Goal: Task Accomplishment & Management: Use online tool/utility

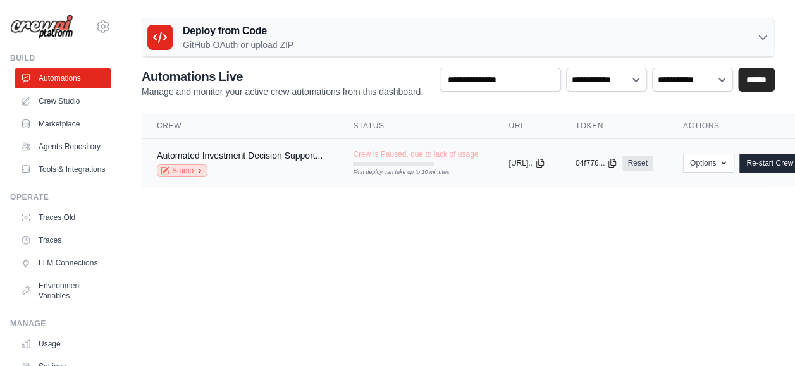
click at [188, 166] on link "Studio" at bounding box center [182, 170] width 51 height 13
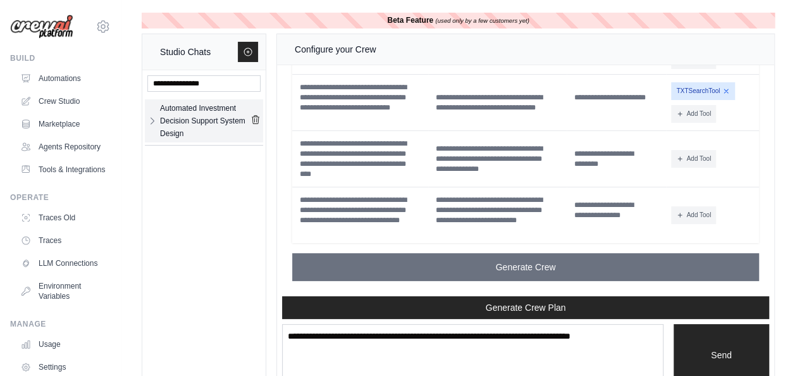
click at [183, 116] on div "Automated Investment Decision Support System Design" at bounding box center [205, 121] width 90 height 38
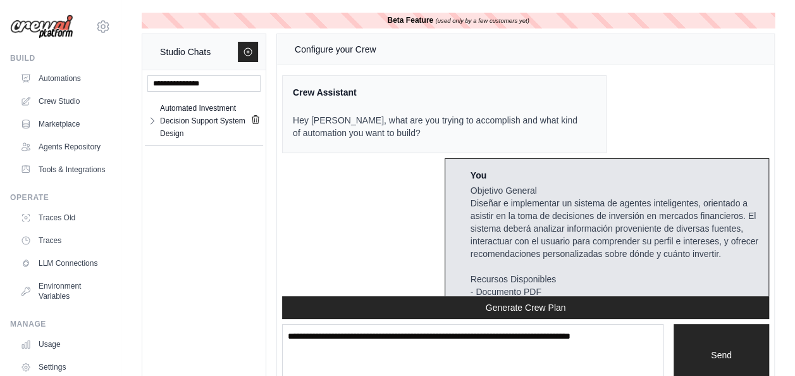
click at [92, 102] on link "Crew Studio" at bounding box center [62, 101] width 95 height 20
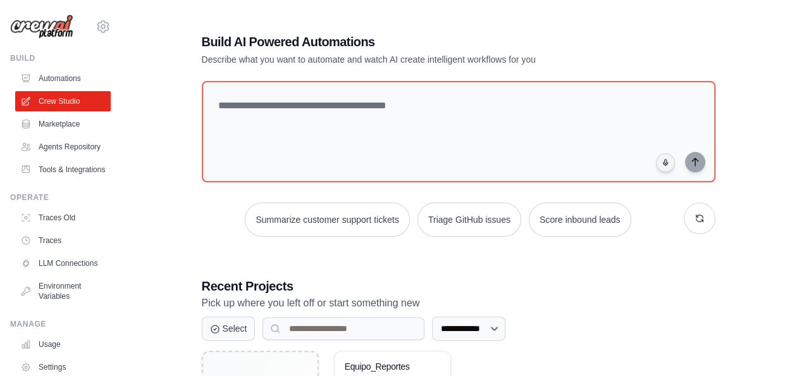
scroll to position [133, 0]
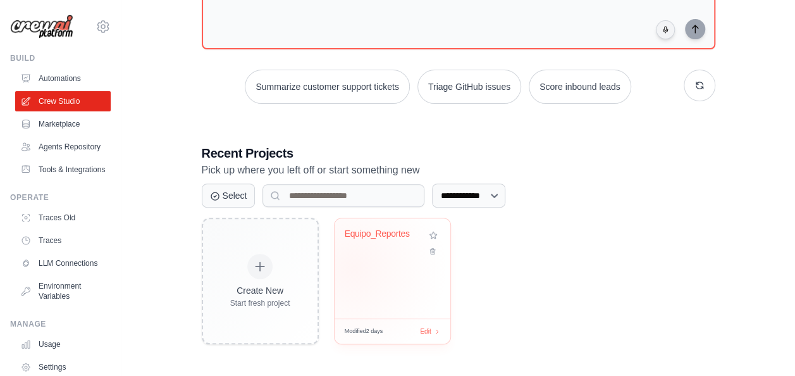
click at [353, 266] on div "Equipo_Reportes" at bounding box center [393, 268] width 116 height 100
click at [391, 249] on div "Equipo_Reportes" at bounding box center [392, 242] width 95 height 29
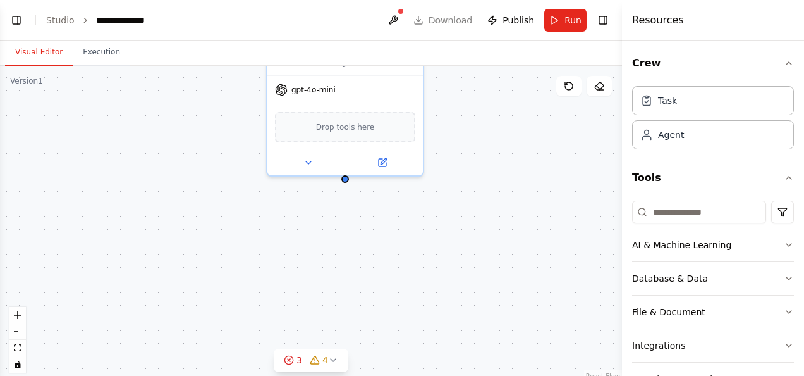
drag, startPoint x: 540, startPoint y: 309, endPoint x: 465, endPoint y: 125, distance: 198.8
click at [465, 125] on div "Analizar reseñas y guardar resultados Task description Buscador Buscar opinione…" at bounding box center [311, 224] width 622 height 316
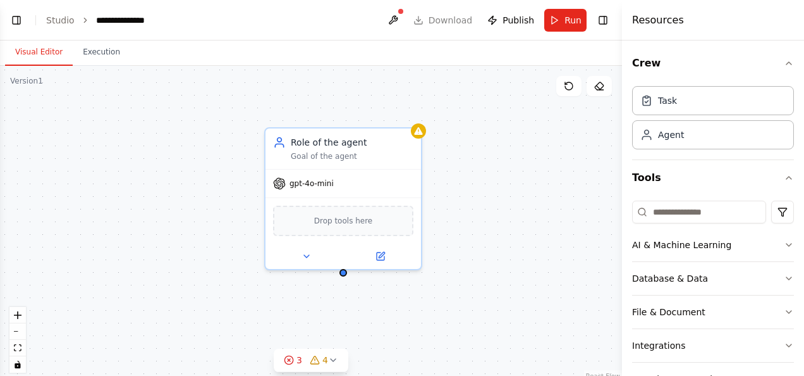
drag, startPoint x: 500, startPoint y: 297, endPoint x: 497, endPoint y: 390, distance: 92.4
click at [497, 375] on html "**********" at bounding box center [402, 188] width 804 height 376
drag, startPoint x: 460, startPoint y: 277, endPoint x: 426, endPoint y: 86, distance: 194.0
click at [426, 86] on div "Analizar reseñas y guardar resultados Task description Buscador Buscar opinione…" at bounding box center [311, 224] width 622 height 316
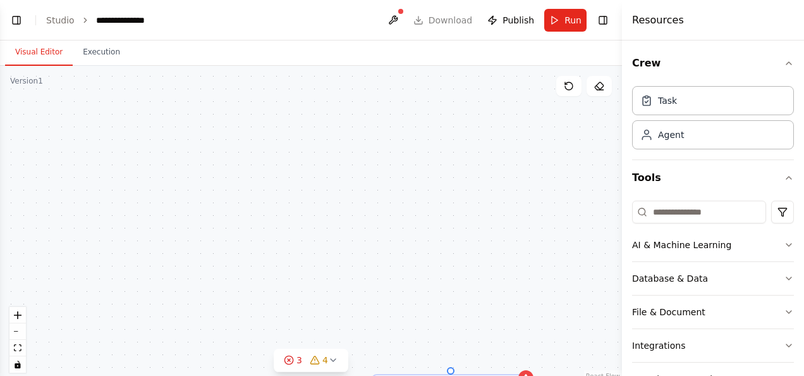
drag, startPoint x: 453, startPoint y: 252, endPoint x: 444, endPoint y: 61, distance: 191.2
click at [444, 61] on div "Visual Editor Execution Version 1 Show Tools Hide Agents Analizar reseñas y gua…" at bounding box center [311, 207] width 622 height 335
drag, startPoint x: 475, startPoint y: 214, endPoint x: 419, endPoint y: -6, distance: 227.1
click at [419, 0] on html "**********" at bounding box center [402, 188] width 804 height 376
drag, startPoint x: 506, startPoint y: 243, endPoint x: 498, endPoint y: 214, distance: 30.1
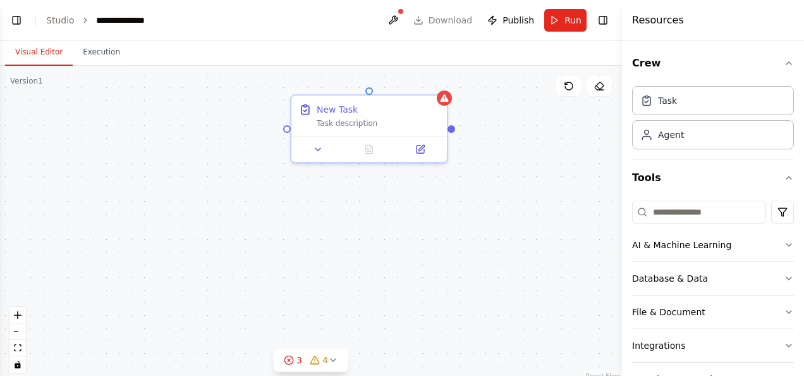
click at [498, 214] on div "Analizar reseñas y guardar resultados Task description Buscador Buscar opinione…" at bounding box center [311, 224] width 622 height 316
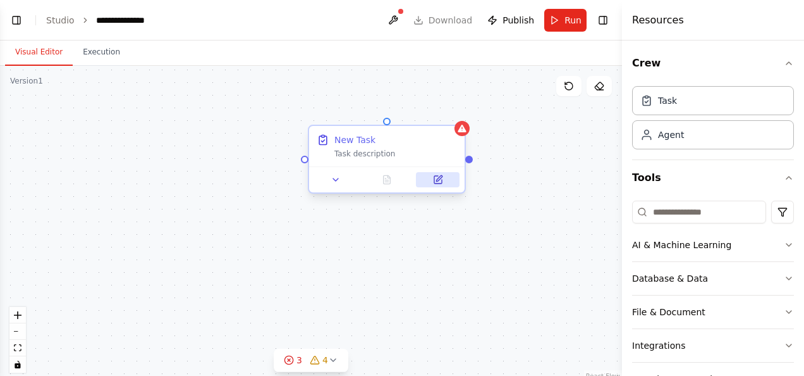
click at [440, 176] on icon at bounding box center [439, 178] width 6 height 6
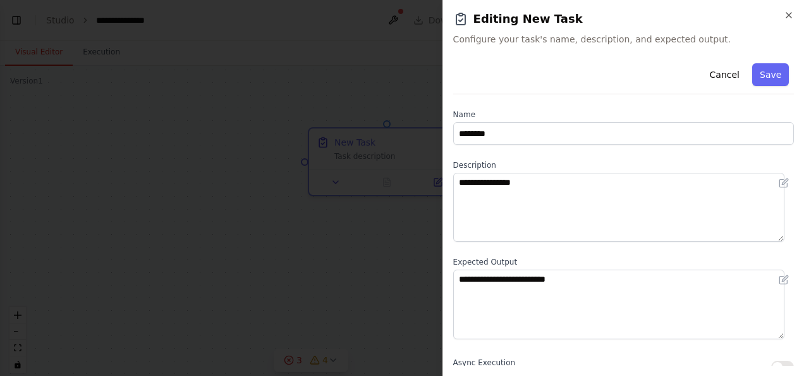
click at [787, 20] on h2 "Editing New Task" at bounding box center [623, 19] width 341 height 18
click at [785, 16] on icon "button" at bounding box center [789, 15] width 10 height 10
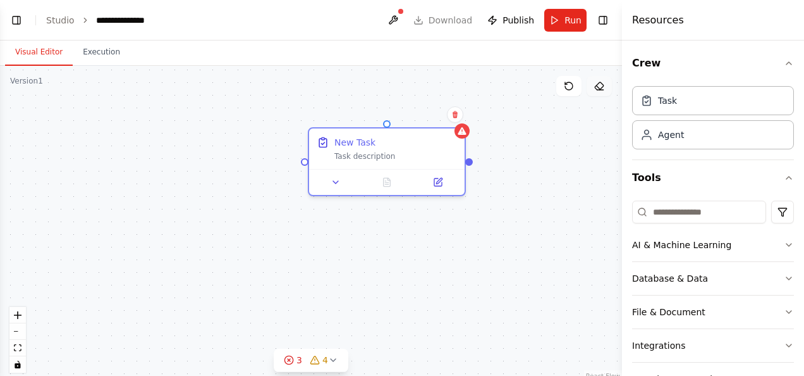
click at [594, 86] on icon at bounding box center [599, 86] width 10 height 10
click at [441, 132] on div "New Task Task description" at bounding box center [387, 146] width 156 height 40
click at [458, 118] on icon at bounding box center [456, 115] width 8 height 8
click at [425, 120] on button "Confirm" at bounding box center [419, 114] width 45 height 15
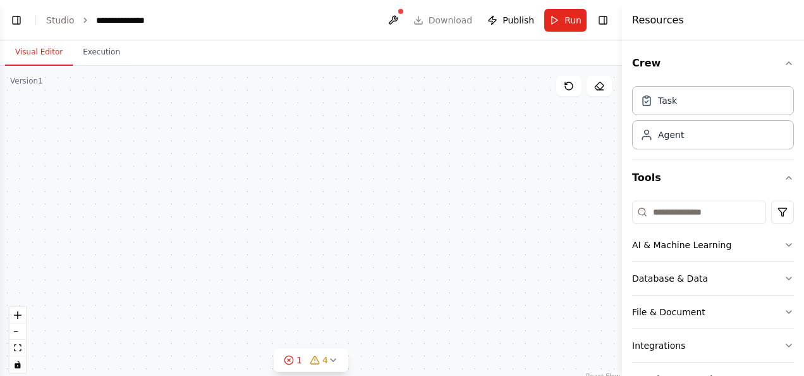
drag, startPoint x: 430, startPoint y: 157, endPoint x: 469, endPoint y: 395, distance: 240.9
click at [469, 375] on html "**********" at bounding box center [402, 188] width 804 height 376
drag, startPoint x: 429, startPoint y: 226, endPoint x: 431, endPoint y: 397, distance: 170.8
click at [431, 375] on html "**********" at bounding box center [402, 188] width 804 height 376
drag, startPoint x: 417, startPoint y: 216, endPoint x: 434, endPoint y: 375, distance: 159.6
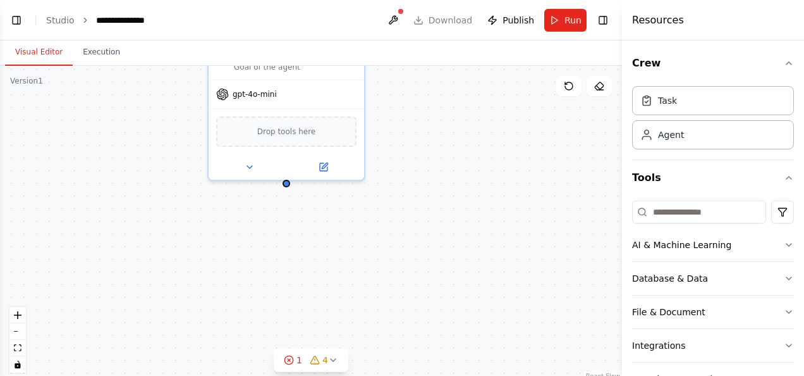
click at [434, 375] on html "**********" at bounding box center [402, 188] width 804 height 376
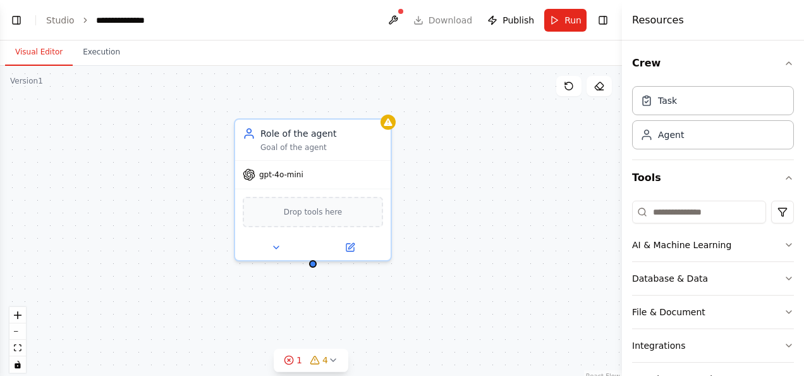
drag, startPoint x: 377, startPoint y: 151, endPoint x: 396, endPoint y: 203, distance: 55.2
click at [396, 203] on div "Analizar reseñas y guardar resultados Task description Buscador Buscar opinione…" at bounding box center [311, 224] width 622 height 316
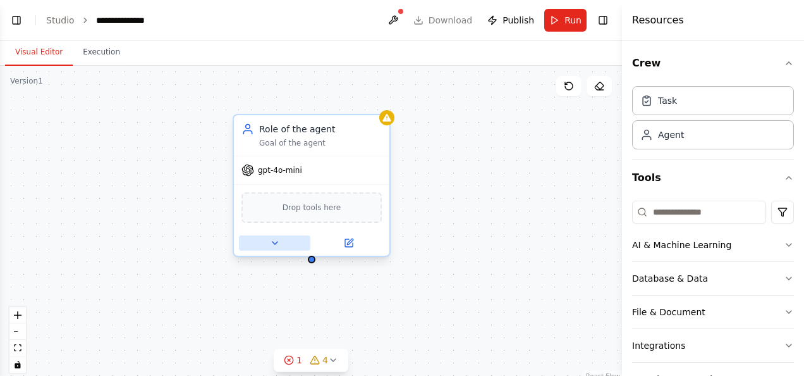
click at [285, 243] on button at bounding box center [274, 242] width 71 height 15
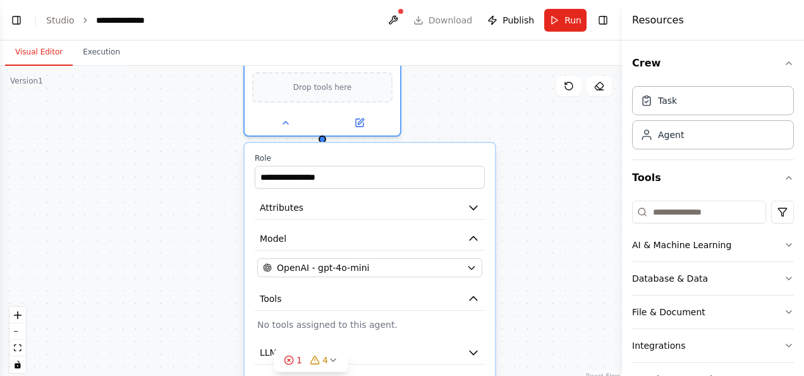
drag, startPoint x: 481, startPoint y: 219, endPoint x: 491, endPoint y: 94, distance: 125.6
click at [491, 94] on div "**********" at bounding box center [311, 224] width 622 height 316
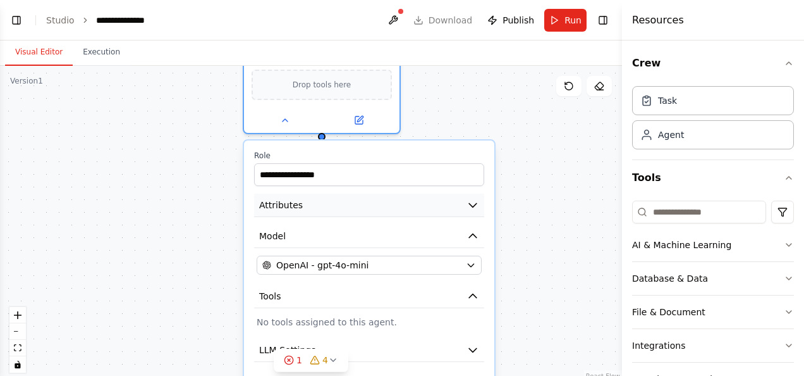
click at [465, 207] on button "Attributes" at bounding box center [369, 205] width 230 height 23
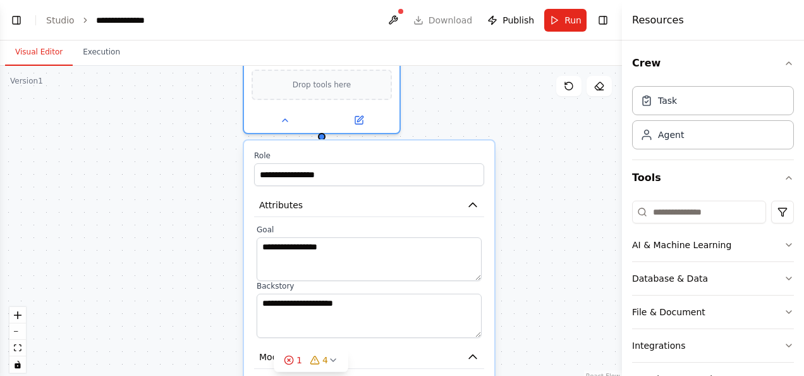
click at [533, 207] on div "**********" at bounding box center [311, 224] width 622 height 316
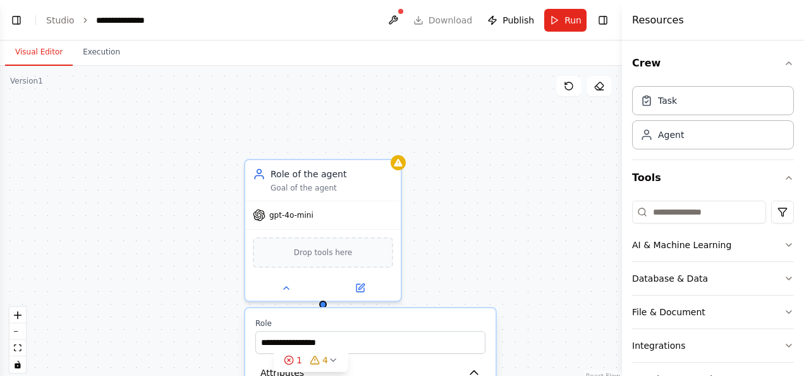
drag, startPoint x: 512, startPoint y: 94, endPoint x: 513, endPoint y: 262, distance: 167.6
click at [513, 262] on div "**********" at bounding box center [311, 224] width 622 height 316
click at [472, 239] on div "**********" at bounding box center [311, 224] width 622 height 316
click at [288, 285] on icon at bounding box center [286, 285] width 10 height 10
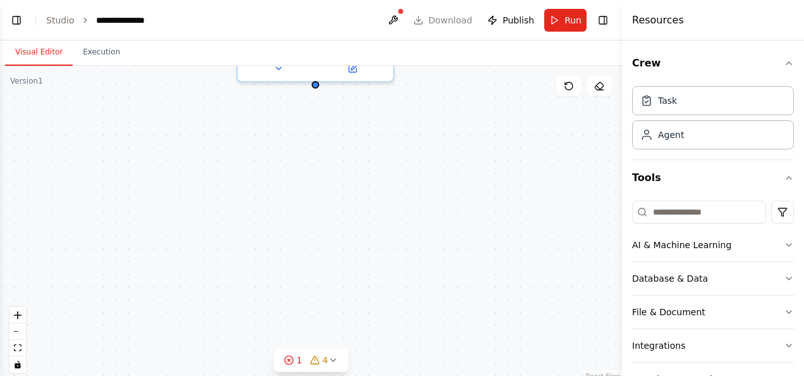
drag, startPoint x: 473, startPoint y: 298, endPoint x: 463, endPoint y: 32, distance: 266.4
click at [463, 32] on main "**********" at bounding box center [311, 188] width 622 height 376
drag, startPoint x: 476, startPoint y: 249, endPoint x: 496, endPoint y: 88, distance: 162.0
click at [496, 88] on div "Analizar reseñas y guardar resultados Task description Buscador Buscar opinione…" at bounding box center [311, 224] width 622 height 316
drag, startPoint x: 460, startPoint y: 278, endPoint x: 438, endPoint y: 123, distance: 156.4
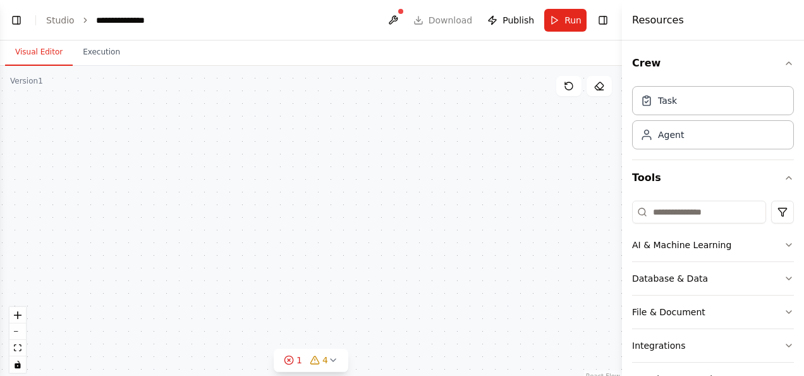
click at [438, 123] on div "Analizar reseñas y guardar resultados Task description Buscador Buscar opinione…" at bounding box center [311, 224] width 622 height 316
drag, startPoint x: 438, startPoint y: 123, endPoint x: 460, endPoint y: 343, distance: 221.2
click at [460, 343] on div "Analizar reseñas y guardar resultados Task description Buscador Buscar opinione…" at bounding box center [311, 224] width 622 height 316
drag, startPoint x: 0, startPoint y: 0, endPoint x: 476, endPoint y: 219, distance: 523.5
click at [476, 219] on div "Analizar reseñas y guardar resultados Task description Buscador Buscar opinione…" at bounding box center [311, 224] width 622 height 316
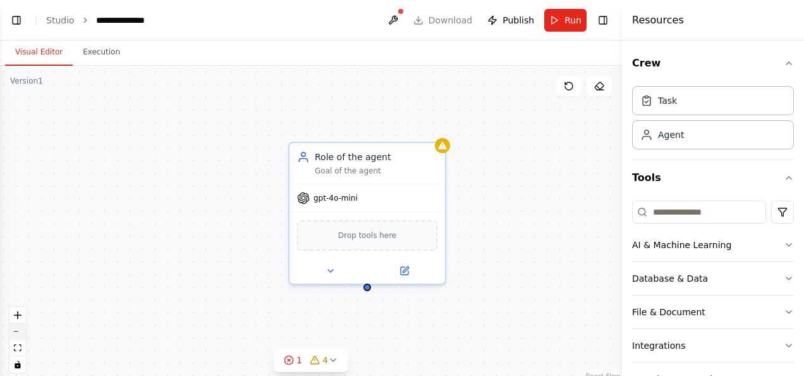
click at [16, 324] on button "zoom out" at bounding box center [17, 331] width 16 height 16
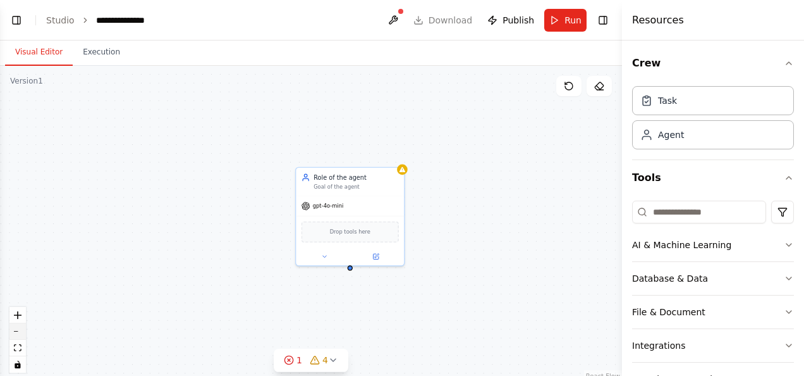
click at [16, 324] on button "zoom out" at bounding box center [17, 331] width 16 height 16
click at [16, 324] on div "React Flow controls" at bounding box center [17, 340] width 16 height 66
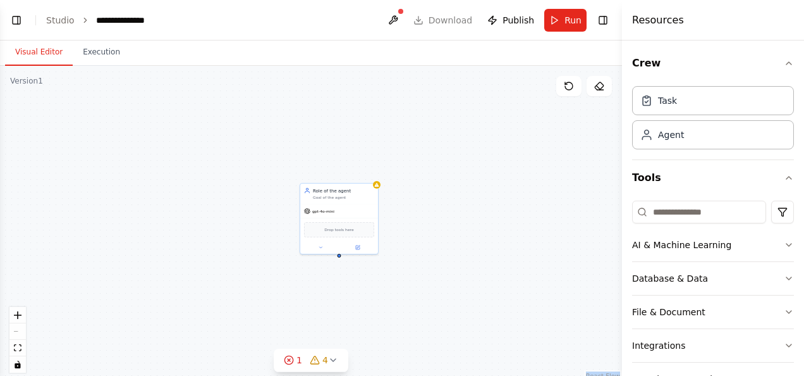
click at [16, 324] on div "React Flow controls" at bounding box center [17, 340] width 16 height 66
drag, startPoint x: 477, startPoint y: 293, endPoint x: 483, endPoint y: 123, distance: 170.9
click at [483, 123] on div "Analizar reseñas y guardar resultados Task description Buscador Buscar opinione…" at bounding box center [311, 224] width 622 height 316
drag, startPoint x: 435, startPoint y: 305, endPoint x: 453, endPoint y: 114, distance: 191.8
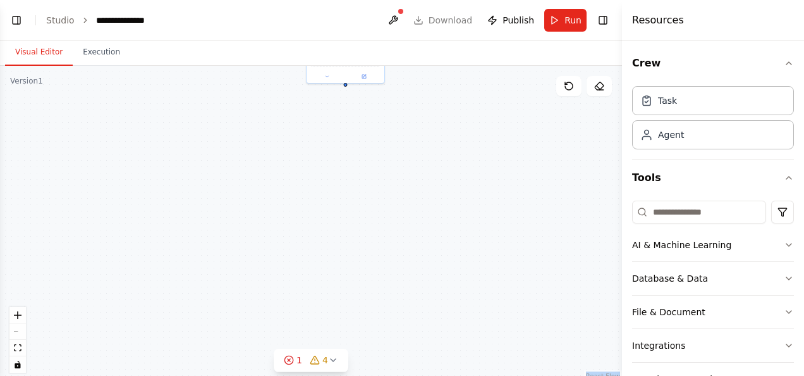
click at [453, 114] on div "Analizar reseñas y guardar resultados Task description Buscador Buscar opinione…" at bounding box center [311, 224] width 622 height 316
drag, startPoint x: 429, startPoint y: 316, endPoint x: 422, endPoint y: 172, distance: 144.3
click at [422, 172] on div "Analizar reseñas y guardar resultados Task description Buscador Buscar opinione…" at bounding box center [311, 224] width 622 height 316
drag, startPoint x: 422, startPoint y: 172, endPoint x: 421, endPoint y: 34, distance: 138.5
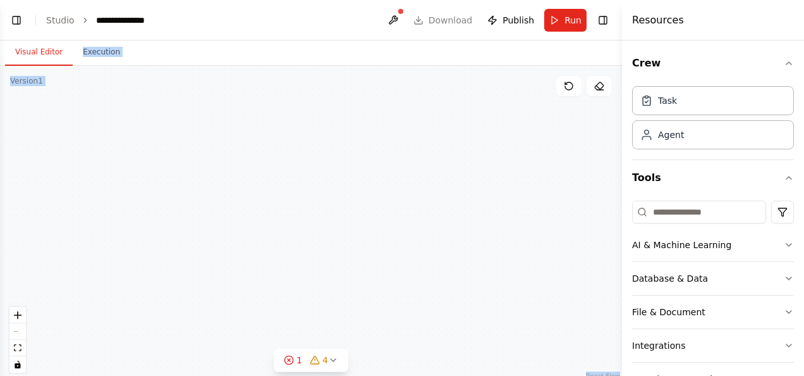
click at [421, 34] on main "**********" at bounding box center [311, 188] width 622 height 376
drag, startPoint x: 429, startPoint y: 204, endPoint x: 427, endPoint y: 93, distance: 110.7
click at [427, 93] on div "Analizar reseñas y guardar resultados Task description Buscador Buscar opinione…" at bounding box center [311, 224] width 622 height 316
drag, startPoint x: 439, startPoint y: 169, endPoint x: 438, endPoint y: 73, distance: 96.1
click at [438, 73] on div "Analizar reseñas y guardar resultados Task description Buscador Buscar opinione…" at bounding box center [311, 224] width 622 height 316
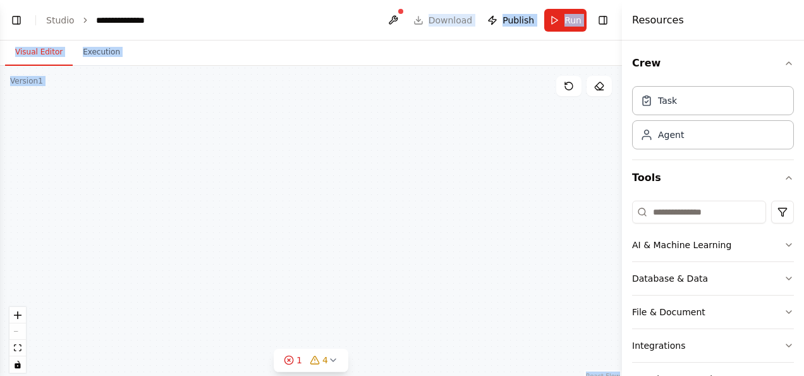
drag, startPoint x: 438, startPoint y: 197, endPoint x: 438, endPoint y: 408, distance: 211.2
click at [438, 375] on html "**********" at bounding box center [402, 188] width 804 height 376
drag, startPoint x: 425, startPoint y: 188, endPoint x: 401, endPoint y: 408, distance: 220.7
click at [401, 375] on html "**********" at bounding box center [402, 188] width 804 height 376
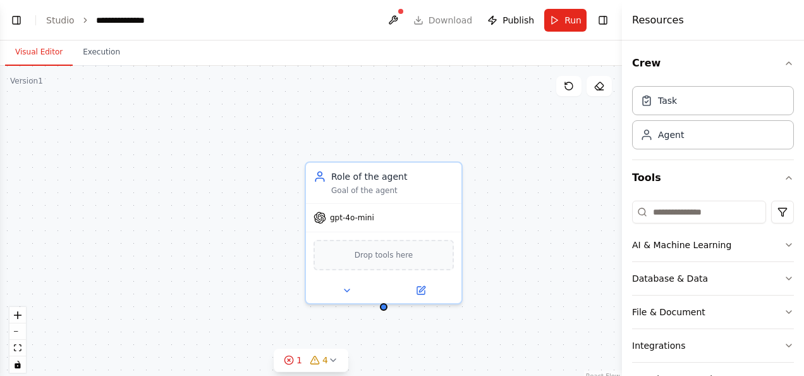
drag, startPoint x: 309, startPoint y: 155, endPoint x: 270, endPoint y: 99, distance: 68.6
click at [270, 99] on div "Analizar reseñas y guardar resultados Task description Buscador Buscar opinione…" at bounding box center [311, 224] width 622 height 316
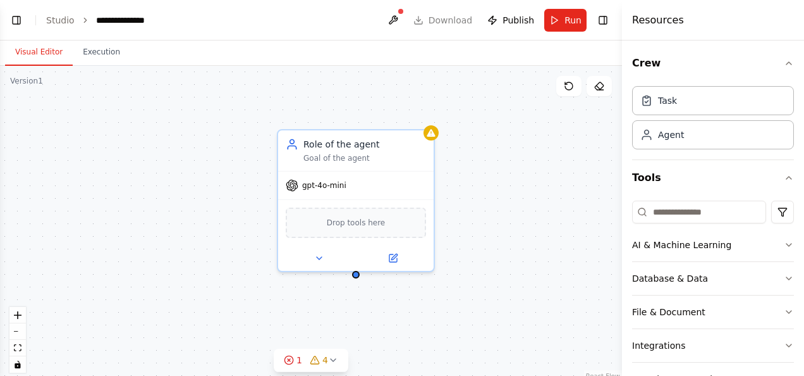
drag, startPoint x: 493, startPoint y: 230, endPoint x: 468, endPoint y: 197, distance: 41.0
click at [468, 197] on div "Analizar reseñas y guardar resultados Task description Buscador Buscar opinione…" at bounding box center [311, 224] width 622 height 316
click at [503, 258] on div "Analizar reseñas y guardar resultados Task description Buscador Buscar opinione…" at bounding box center [311, 224] width 622 height 316
